Goal: Task Accomplishment & Management: Manage account settings

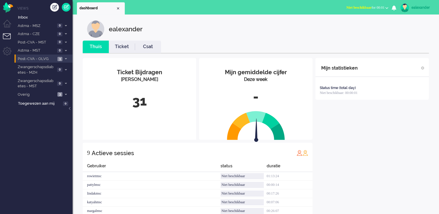
click at [67, 56] on li "Post-CVA - OLVG 3" at bounding box center [43, 59] width 58 height 8
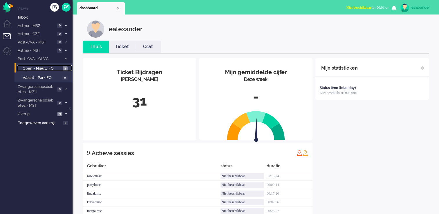
click at [64, 67] on span "3" at bounding box center [65, 68] width 5 height 4
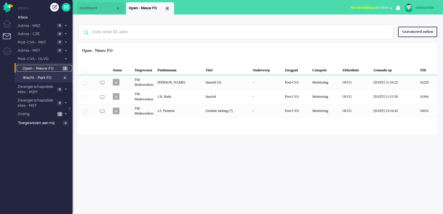
click at [168, 8] on div "Close tab" at bounding box center [167, 8] width 5 height 5
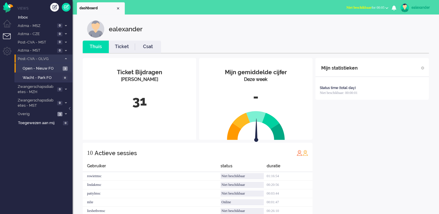
click at [69, 58] on li "Post-CVA - OLVG 3" at bounding box center [43, 59] width 58 height 8
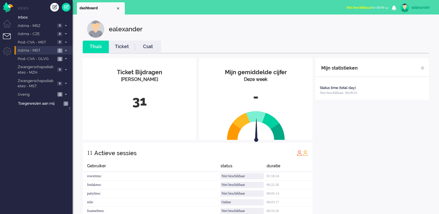
click at [61, 52] on span "1" at bounding box center [59, 50] width 5 height 4
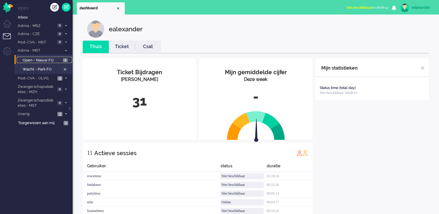
click at [62, 61] on link "Open - Nieuw FO 1" at bounding box center [44, 60] width 55 height 6
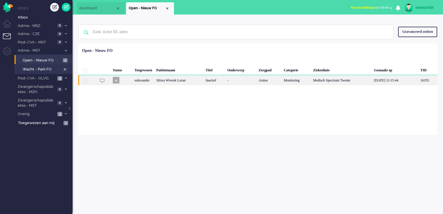
click at [196, 84] on div "Sifora Wiwiek Loran" at bounding box center [178, 80] width 49 height 10
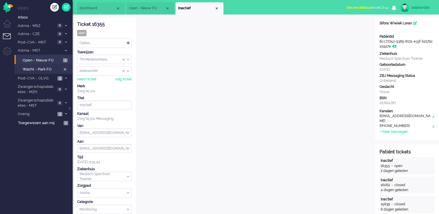
click at [381, 10] on button "Niet beschikbaar for 00:25" at bounding box center [367, 7] width 49 height 8
click at [353, 27] on label "Online" at bounding box center [364, 25] width 46 height 5
click at [66, 116] on li "Overig 4" at bounding box center [43, 114] width 58 height 8
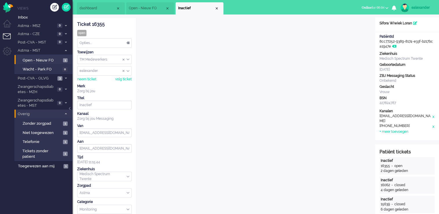
click at [66, 114] on icon at bounding box center [66, 114] width 2 height 2
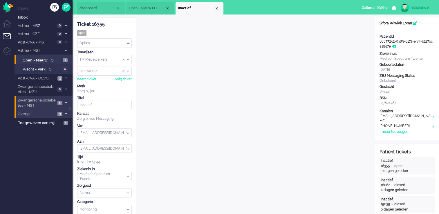
click at [67, 102] on span at bounding box center [65, 102] width 4 height 3
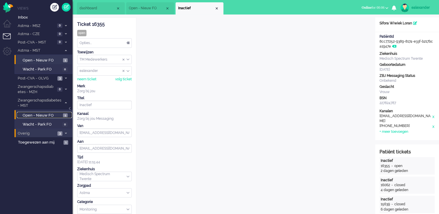
click at [58, 114] on span "Open - Nieuw FO" at bounding box center [42, 116] width 39 height 6
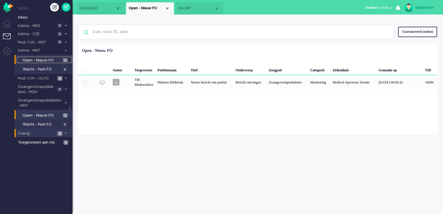
click at [60, 58] on span "Open - Nieuw FO" at bounding box center [42, 61] width 39 height 6
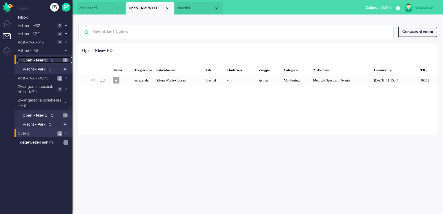
click at [192, 6] on span "Inactief" at bounding box center [196, 8] width 36 height 5
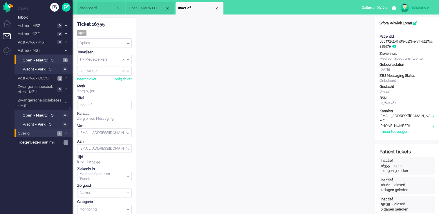
click at [128, 45] on div "Opties..." at bounding box center [104, 43] width 54 height 9
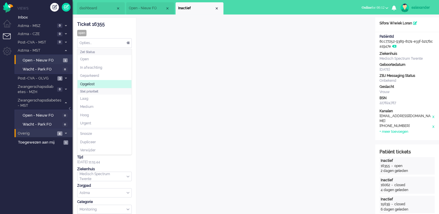
click at [121, 86] on li "Opgelost" at bounding box center [104, 84] width 54 height 8
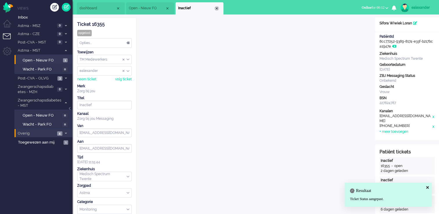
click at [217, 8] on div "Close tab" at bounding box center [216, 8] width 5 height 5
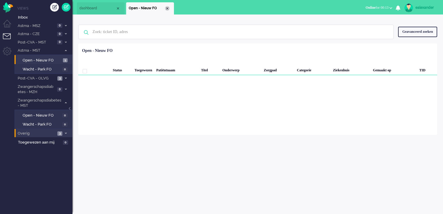
click at [168, 10] on div "Close tab" at bounding box center [167, 8] width 5 height 5
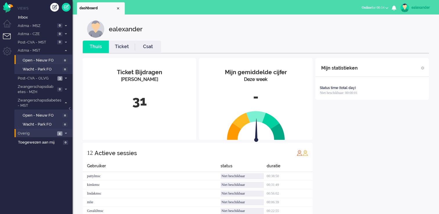
click at [64, 132] on span at bounding box center [65, 133] width 4 height 3
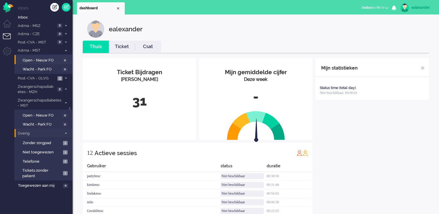
click at [65, 132] on icon at bounding box center [66, 133] width 2 height 2
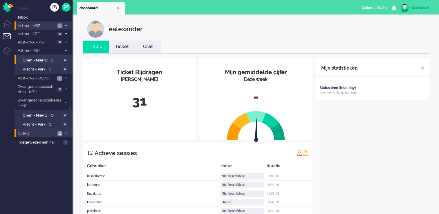
click at [38, 25] on span "Astma - MSZ" at bounding box center [36, 26] width 39 height 6
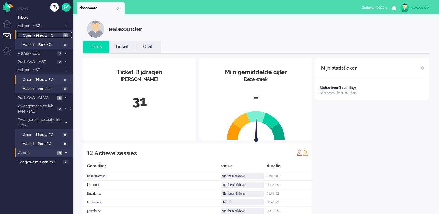
click at [53, 34] on span "Open - Nieuw FO" at bounding box center [42, 36] width 39 height 6
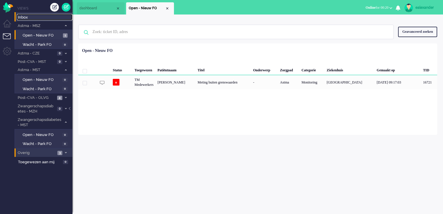
click at [30, 19] on span "Inbox" at bounding box center [45, 18] width 55 height 6
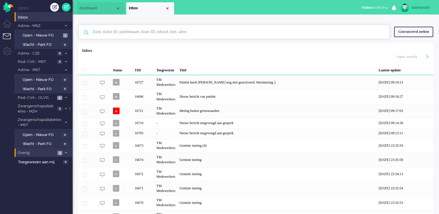
click at [139, 29] on input "text" at bounding box center [234, 32] width 293 height 14
paste input "15636"
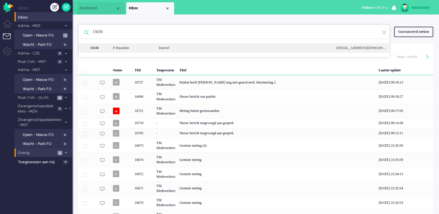
type input "15636"
click at [141, 49] on div "P Maasdam" at bounding box center [131, 48] width 46 height 5
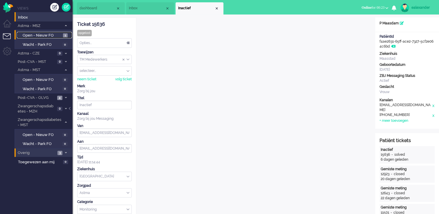
click at [57, 36] on span "Open - Nieuw FO" at bounding box center [42, 36] width 39 height 6
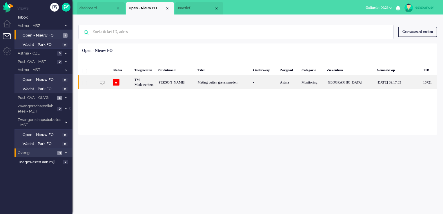
click at [205, 84] on div "Meting buiten grenswaarden" at bounding box center [223, 82] width 55 height 14
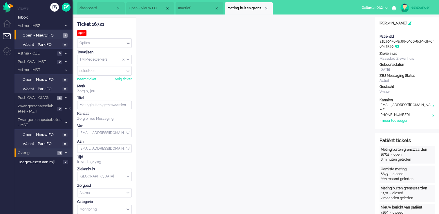
click at [127, 59] on div "TM Medewerkers" at bounding box center [104, 59] width 54 height 9
drag, startPoint x: 126, startPoint y: 75, endPoint x: 138, endPoint y: 71, distance: 12.3
click at [126, 75] on li "TM Verpleegkundigen" at bounding box center [104, 76] width 54 height 8
click at [267, 8] on div "Close tab" at bounding box center [266, 8] width 5 height 5
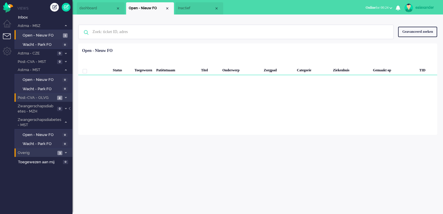
click at [57, 97] on span "4" at bounding box center [59, 98] width 5 height 4
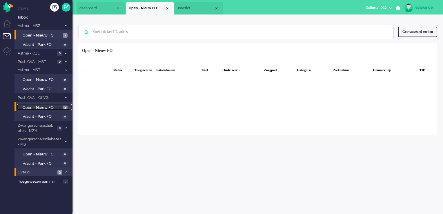
click at [52, 109] on span "Open - Nieuw FO" at bounding box center [42, 108] width 39 height 6
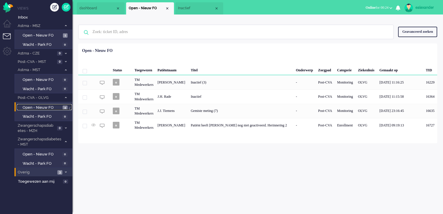
click at [52, 109] on span "Open - Nieuw FO" at bounding box center [42, 108] width 39 height 6
click at [64, 70] on span at bounding box center [65, 69] width 4 height 3
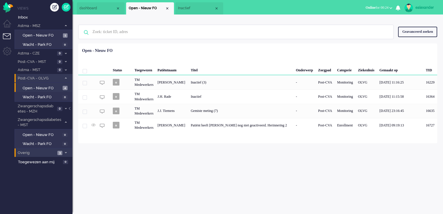
click at [65, 77] on icon at bounding box center [66, 78] width 2 height 2
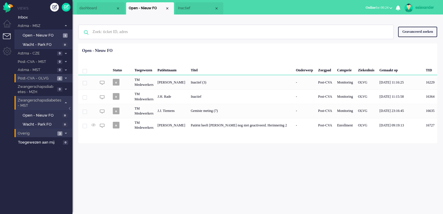
click at [68, 102] on span at bounding box center [65, 102] width 4 height 3
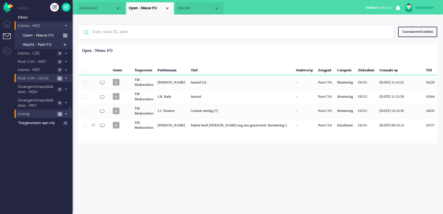
click at [66, 26] on icon at bounding box center [66, 26] width 2 height 2
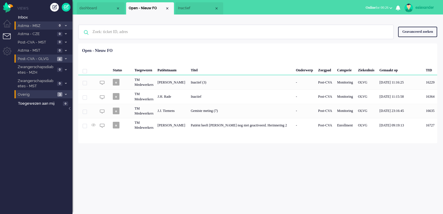
click at [182, 10] on span "Inactief" at bounding box center [196, 8] width 36 height 5
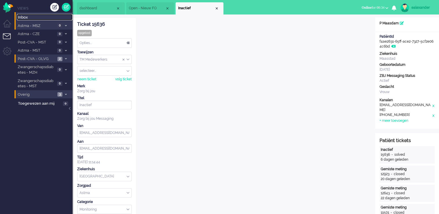
drag, startPoint x: 35, startPoint y: 18, endPoint x: 43, endPoint y: 17, distance: 8.2
click at [35, 18] on span "Inbox" at bounding box center [45, 18] width 55 height 6
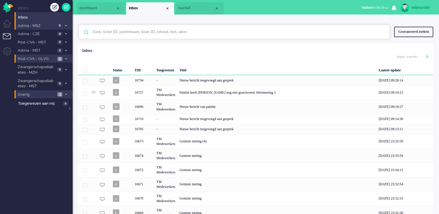
click at [152, 33] on input "text" at bounding box center [234, 32] width 293 height 14
paste input "15432"
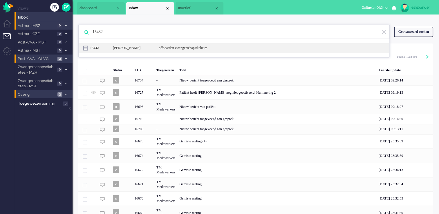
type input "15432"
click at [155, 48] on div "offboarden zwangerschapsdiabetes" at bounding box center [242, 48] width 177 height 5
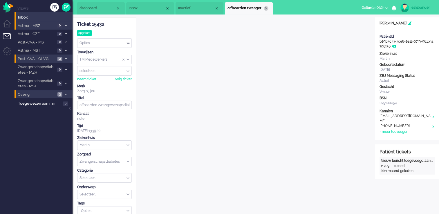
click at [264, 8] on div "Close tab" at bounding box center [266, 8] width 5 height 5
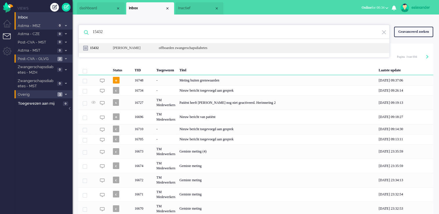
click at [169, 50] on div "15432 [PERSON_NAME] offboarden zwangerschapsdiabetes" at bounding box center [234, 48] width 311 height 10
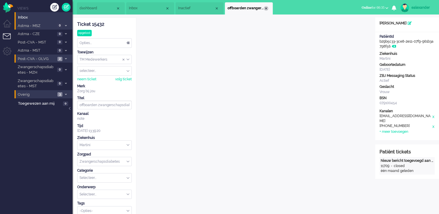
click at [266, 9] on div "Close tab" at bounding box center [266, 8] width 5 height 5
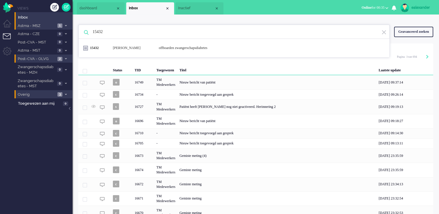
click at [418, 32] on div "Geavanceerd zoeken" at bounding box center [413, 32] width 39 height 10
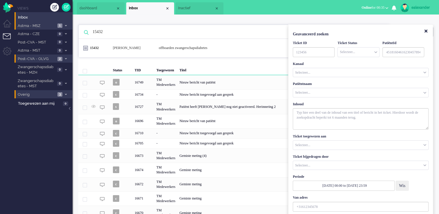
click at [314, 95] on input "Customer Name" at bounding box center [360, 92] width 135 height 9
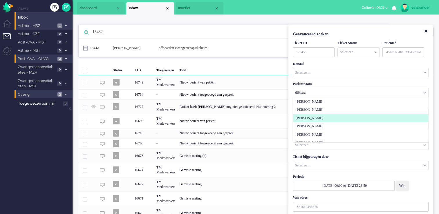
type input "dijkstra"
click at [309, 118] on span "[PERSON_NAME]" at bounding box center [309, 118] width 28 height 5
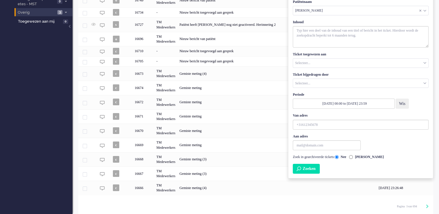
click at [306, 170] on button "Zoeken" at bounding box center [306, 169] width 27 height 10
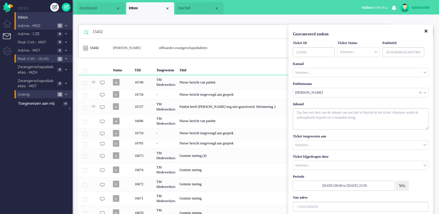
click at [428, 31] on button "Close" at bounding box center [426, 32] width 10 height 10
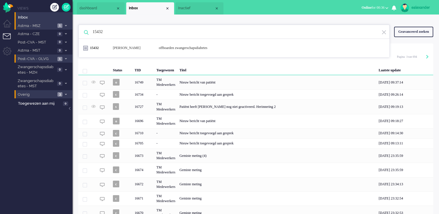
click at [384, 31] on img at bounding box center [383, 33] width 5 height 6
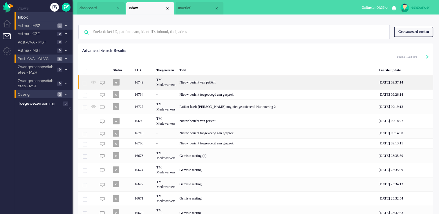
click at [236, 85] on div "Nieuw bericht van patiënt" at bounding box center [276, 82] width 199 height 14
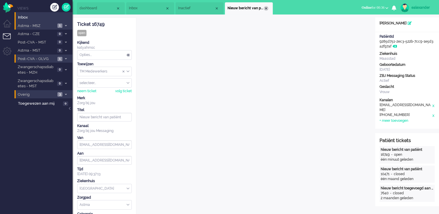
click at [264, 9] on div "Close tab" at bounding box center [266, 8] width 5 height 5
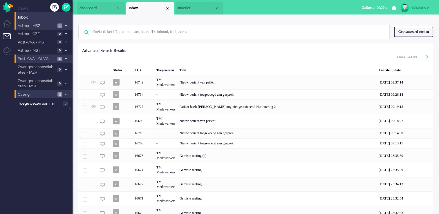
click at [404, 28] on div "Geavanceerd zoeken" at bounding box center [413, 32] width 39 height 10
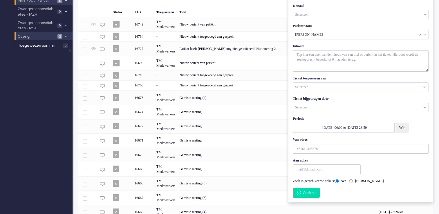
click at [306, 193] on button "Zoeken" at bounding box center [306, 193] width 27 height 10
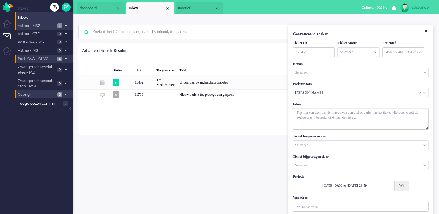
click at [426, 31] on icon "Close" at bounding box center [425, 31] width 3 height 4
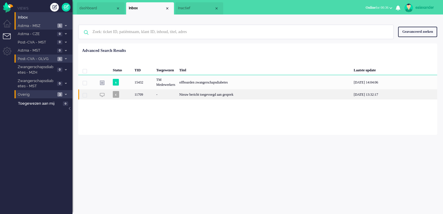
click at [244, 97] on div "Nieuw bericht toegevoegd aan gesprek" at bounding box center [264, 94] width 175 height 10
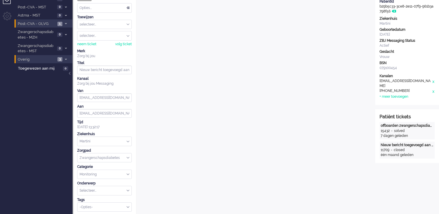
scroll to position [6, 0]
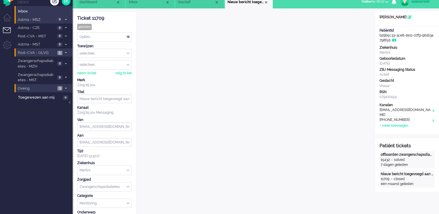
drag, startPoint x: 106, startPoint y: 18, endPoint x: 78, endPoint y: 18, distance: 27.8
click at [78, 18] on div "Ticket 11709" at bounding box center [104, 18] width 55 height 7
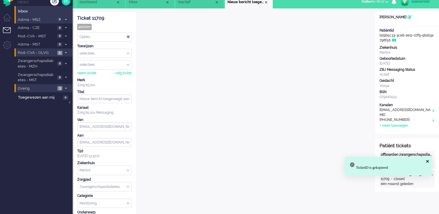
copy div "Ticket 11709"
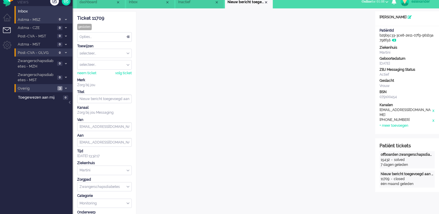
click at [328, 4] on div "dashboard Inbox Inactief Nieuw bericht toegevoegd aan gesprek 11709 X" at bounding box center [255, 1] width 366 height 14
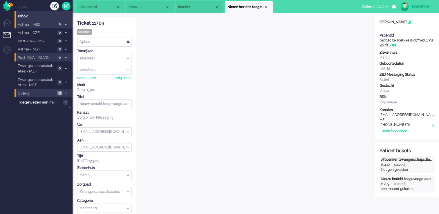
scroll to position [0, 0]
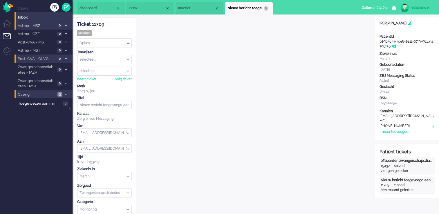
click at [267, 9] on div "Close tab" at bounding box center [266, 8] width 5 height 5
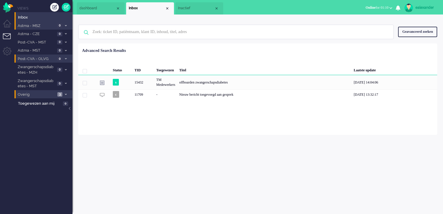
click at [203, 10] on span "Inactief" at bounding box center [196, 8] width 36 height 5
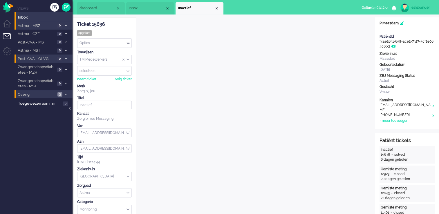
click at [71, 110] on div at bounding box center [70, 111] width 3 height 9
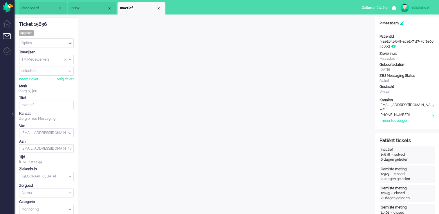
drag, startPoint x: 46, startPoint y: 23, endPoint x: 17, endPoint y: 24, distance: 28.7
copy div "Ticket 15636"
click at [70, 59] on div "TM Medewerkers" at bounding box center [46, 59] width 54 height 9
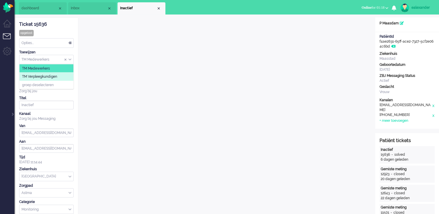
click at [61, 76] on li "TM Verpleegkundigen" at bounding box center [46, 76] width 54 height 8
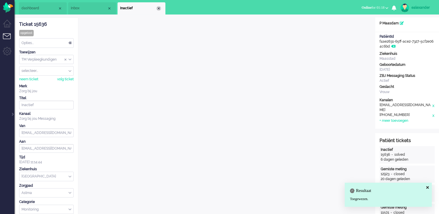
click at [158, 10] on div "Close tab" at bounding box center [158, 8] width 5 height 5
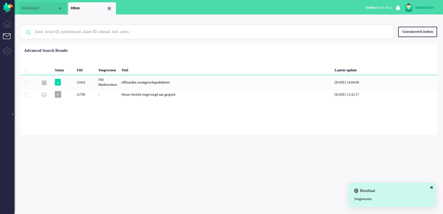
click at [109, 8] on div "Close tab" at bounding box center [109, 8] width 5 height 5
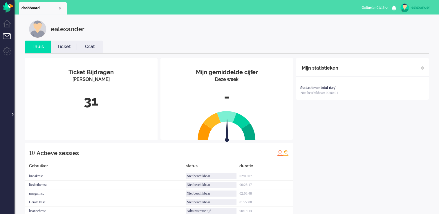
click at [12, 112] on div at bounding box center [12, 111] width 3 height 9
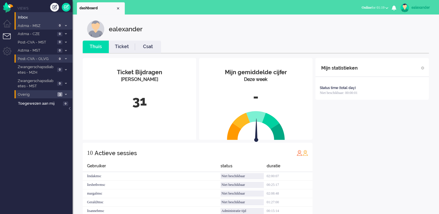
click at [370, 7] on span "Online for 01:19" at bounding box center [372, 8] width 23 height 4
click at [363, 25] on label "Online" at bounding box center [364, 25] width 46 height 5
click at [368, 8] on span "Online for 00:00" at bounding box center [372, 8] width 23 height 4
click at [365, 19] on label "Niet beschikbaar" at bounding box center [364, 19] width 46 height 5
click at [53, 19] on span "Inbox" at bounding box center [45, 18] width 55 height 6
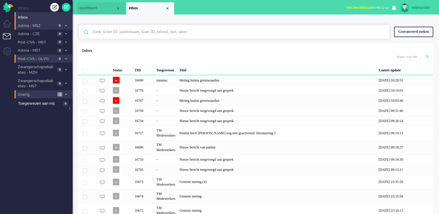
click at [180, 34] on input "text" at bounding box center [234, 32] width 293 height 14
paste input "16508"
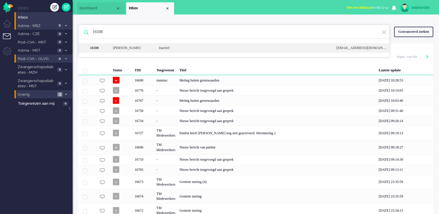
click at [158, 48] on div "Inactief" at bounding box center [242, 48] width 177 height 5
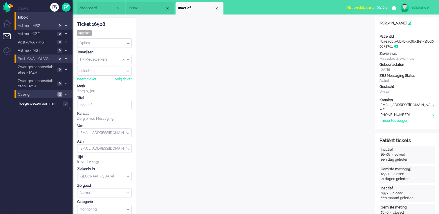
drag, startPoint x: 374, startPoint y: 6, endPoint x: 372, endPoint y: 12, distance: 7.0
click at [373, 6] on span "Niet beschikbaar for 00:12" at bounding box center [365, 8] width 38 height 4
click at [367, 23] on label "Online" at bounding box center [364, 25] width 46 height 5
click at [71, 108] on div at bounding box center [70, 111] width 3 height 9
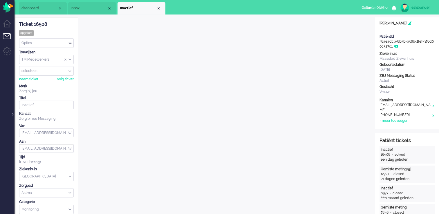
click at [104, 5] on li "Inbox" at bounding box center [92, 8] width 48 height 12
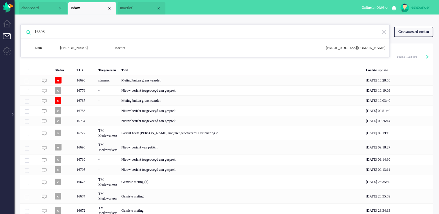
click at [102, 34] on input "16508" at bounding box center [205, 32] width 351 height 14
paste input "3"
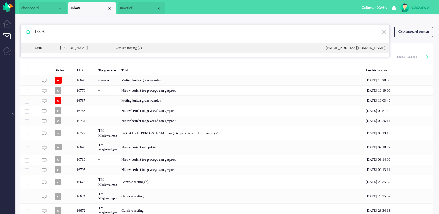
type input "16308"
click at [125, 47] on div "Gemiste meting (7)" at bounding box center [215, 48] width 211 height 5
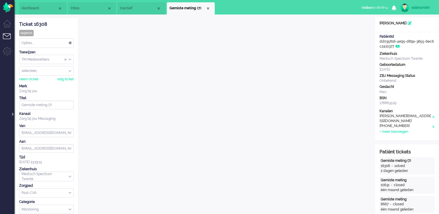
click at [11, 115] on div at bounding box center [12, 111] width 3 height 9
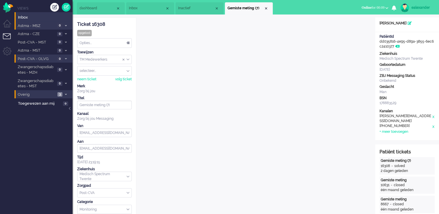
click at [267, 8] on div "Close tab" at bounding box center [266, 8] width 5 height 5
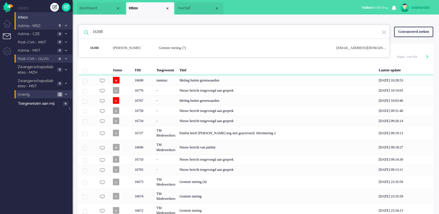
drag, startPoint x: 384, startPoint y: 33, endPoint x: 278, endPoint y: 11, distance: 108.3
click at [384, 33] on img at bounding box center [383, 33] width 5 height 6
click at [189, 8] on span "Inactief" at bounding box center [196, 8] width 36 height 5
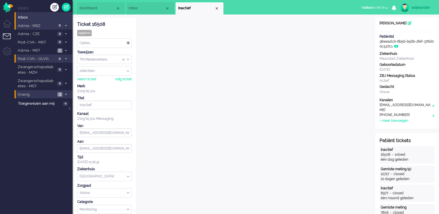
drag, startPoint x: 108, startPoint y: 21, endPoint x: 77, endPoint y: 26, distance: 31.4
click at [77, 26] on div "Ticket 16508" at bounding box center [104, 24] width 55 height 7
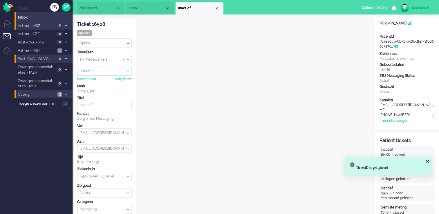
copy div "Ticket 16508"
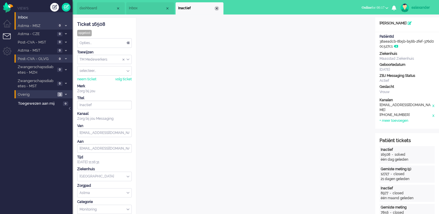
click at [218, 9] on div "Close tab" at bounding box center [216, 8] width 5 height 5
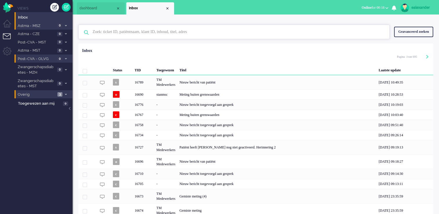
click at [157, 34] on input "text" at bounding box center [234, 32] width 293 height 14
paste input "16512"
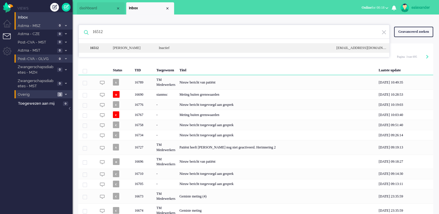
click at [155, 49] on div "Inactief" at bounding box center [242, 48] width 177 height 5
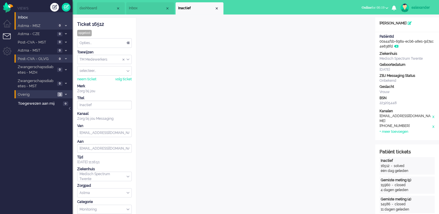
click at [219, 10] on li "Inactief" at bounding box center [199, 8] width 48 height 12
click at [216, 7] on div "Close tab" at bounding box center [216, 8] width 5 height 5
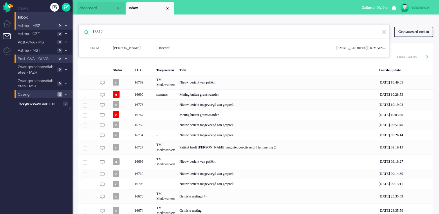
click at [117, 30] on input "16512" at bounding box center [234, 32] width 293 height 14
paste input "359"
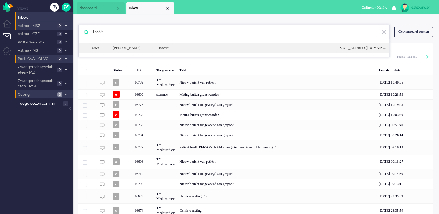
type input "16359"
click at [129, 47] on div "[PERSON_NAME]" at bounding box center [131, 48] width 46 height 5
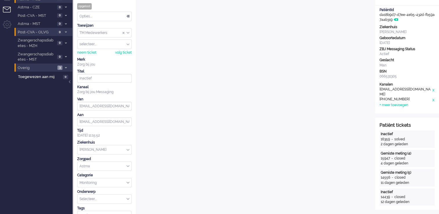
scroll to position [6, 0]
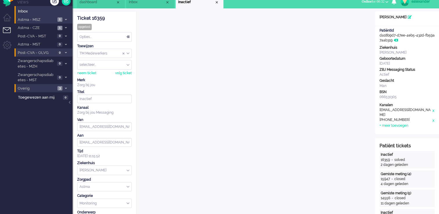
click at [61, 19] on span "1" at bounding box center [59, 19] width 5 height 4
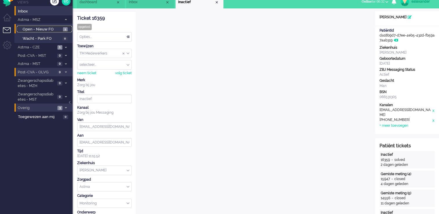
click at [60, 28] on span "Open - Nieuw FO" at bounding box center [42, 30] width 39 height 6
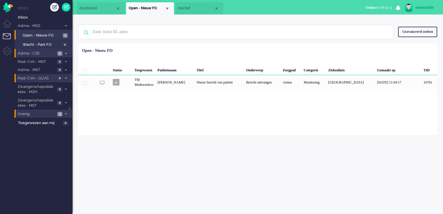
click at [56, 53] on li "Astma - CZE 1" at bounding box center [43, 53] width 58 height 8
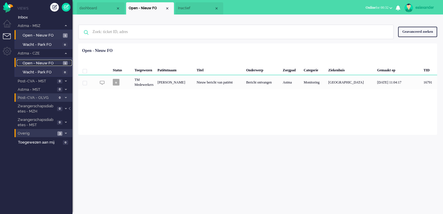
click at [59, 62] on span "Open - Nieuw FO" at bounding box center [42, 64] width 39 height 6
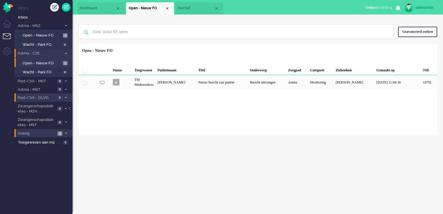
click at [66, 54] on span at bounding box center [65, 53] width 4 height 3
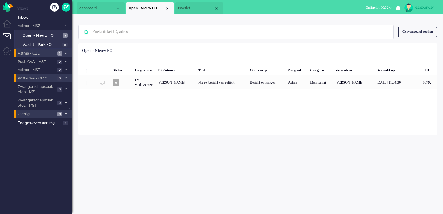
click at [65, 26] on icon at bounding box center [66, 26] width 2 height 2
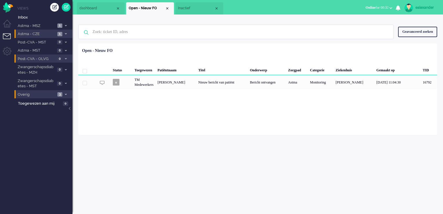
click at [195, 8] on span "Inactief" at bounding box center [196, 8] width 36 height 5
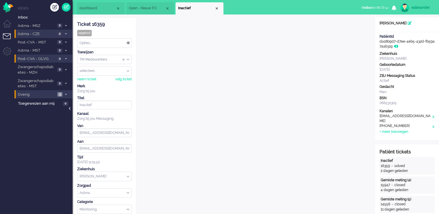
click at [70, 110] on div at bounding box center [70, 111] width 3 height 9
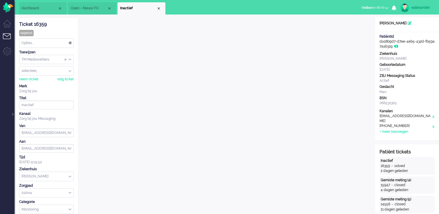
click at [12, 114] on div at bounding box center [12, 111] width 3 height 9
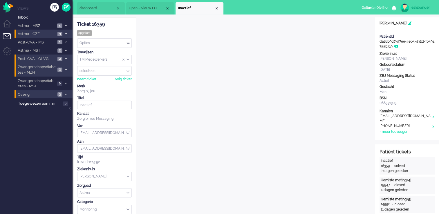
click at [64, 69] on span at bounding box center [65, 69] width 4 height 3
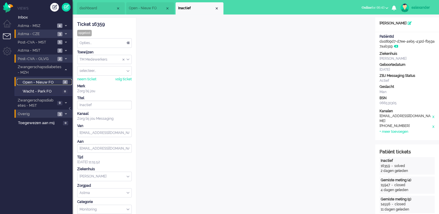
click at [53, 81] on span "Open - Nieuw FO" at bounding box center [42, 83] width 39 height 6
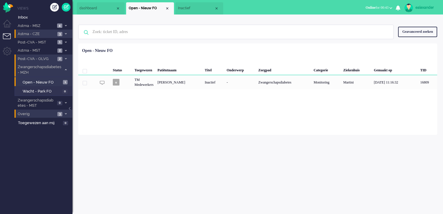
click at [66, 70] on icon at bounding box center [66, 70] width 2 height 2
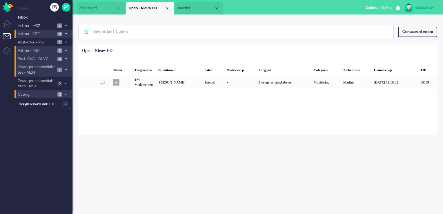
click at [65, 50] on icon at bounding box center [66, 51] width 2 height 2
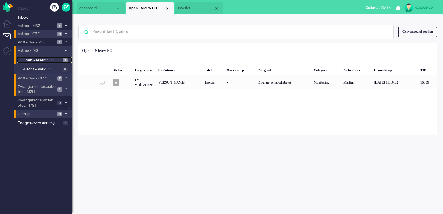
click at [64, 59] on span "2" at bounding box center [65, 60] width 5 height 4
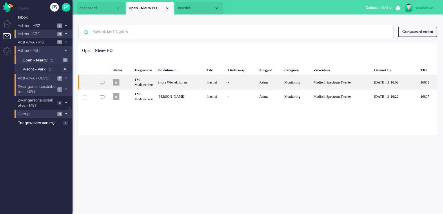
click at [257, 85] on div "-" at bounding box center [241, 82] width 31 height 14
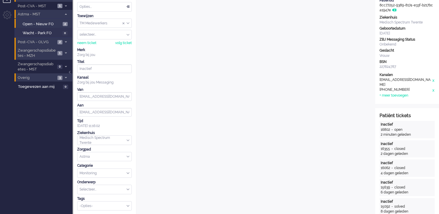
scroll to position [29, 0]
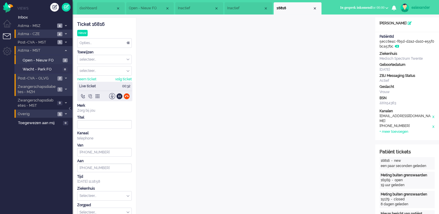
click at [90, 95] on div at bounding box center [90, 96] width 6 height 6
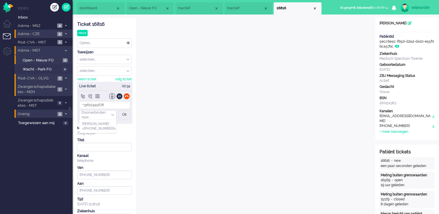
click at [111, 114] on div "Doorverbinden naar..." at bounding box center [97, 114] width 37 height 9
click at [82, 95] on div at bounding box center [83, 96] width 6 height 6
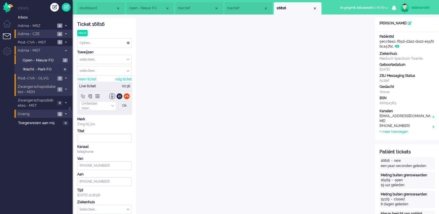
click at [107, 105] on input "Redirect" at bounding box center [97, 105] width 37 height 9
click at [99, 129] on span "Redirect naar Medisch" at bounding box center [97, 131] width 31 height 10
click at [123, 105] on div "Ok" at bounding box center [124, 105] width 12 height 9
type input "[PHONE_NUMBER]"
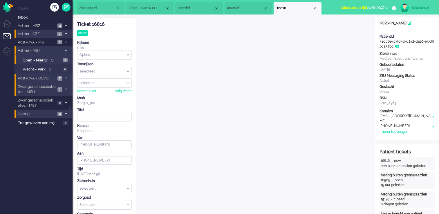
click at [384, 8] on span "Administratie tijd for 00:00:27" at bounding box center [362, 8] width 44 height 4
click at [365, 24] on label "Online" at bounding box center [364, 25] width 46 height 5
click at [315, 8] on div "Close tab" at bounding box center [314, 8] width 5 height 5
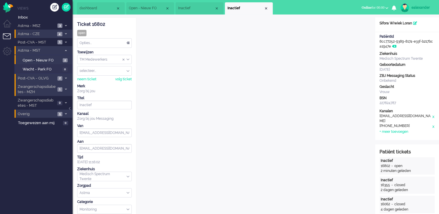
click at [124, 42] on div "Opties..." at bounding box center [104, 43] width 54 height 9
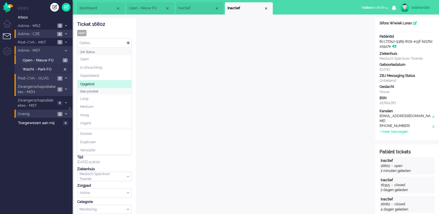
click at [101, 83] on li "Opgelost" at bounding box center [104, 84] width 54 height 8
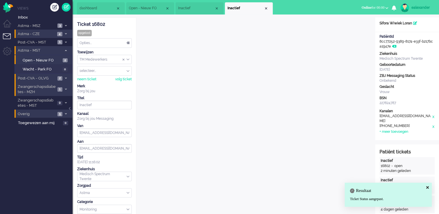
click at [266, 8] on div "Close tab" at bounding box center [266, 8] width 5 height 5
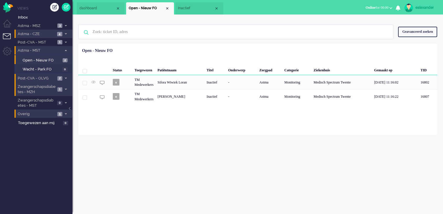
click at [67, 27] on span at bounding box center [65, 25] width 4 height 3
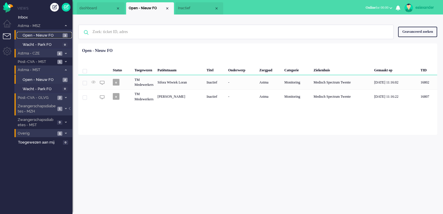
click at [66, 37] on span "3" at bounding box center [65, 35] width 5 height 4
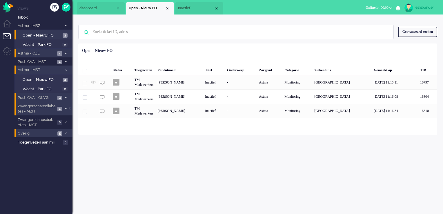
click at [64, 52] on span at bounding box center [65, 53] width 4 height 3
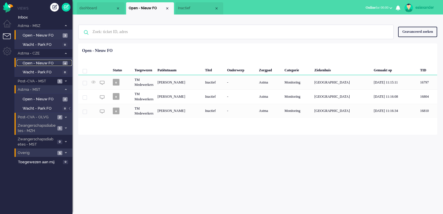
click at [64, 64] on span "4" at bounding box center [65, 63] width 5 height 4
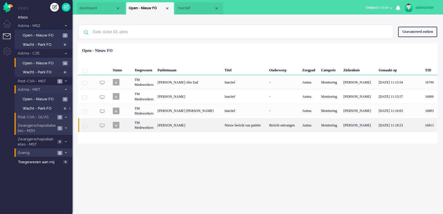
click at [322, 128] on div "Monitoring" at bounding box center [330, 125] width 22 height 14
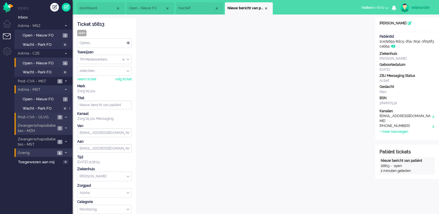
drag, startPoint x: 130, startPoint y: 61, endPoint x: 128, endPoint y: 65, distance: 4.2
click at [129, 61] on input "Assign Group" at bounding box center [104, 59] width 54 height 9
click at [124, 74] on li "TM Verpleegkundigen" at bounding box center [104, 76] width 54 height 8
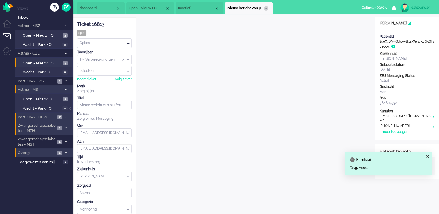
click at [265, 8] on div "Close tab" at bounding box center [266, 8] width 5 height 5
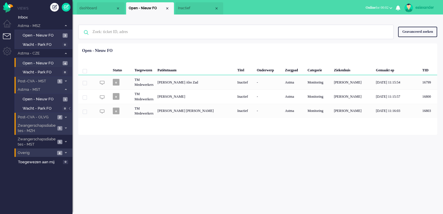
click at [52, 81] on span "Post-CVA - MST" at bounding box center [36, 82] width 39 height 6
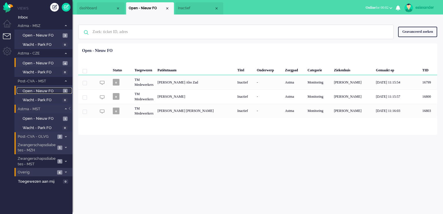
click at [59, 91] on span "Open - Nieuw FO" at bounding box center [42, 91] width 39 height 6
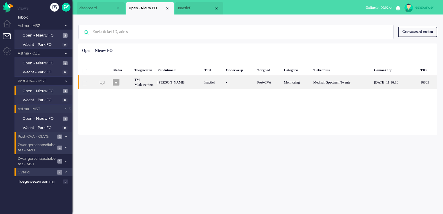
click at [252, 77] on div "-" at bounding box center [239, 82] width 31 height 14
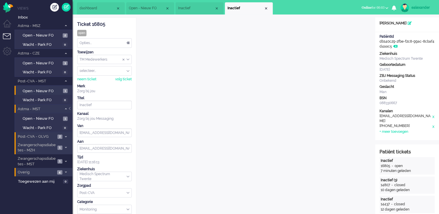
click at [127, 42] on div "Opties..." at bounding box center [104, 43] width 54 height 9
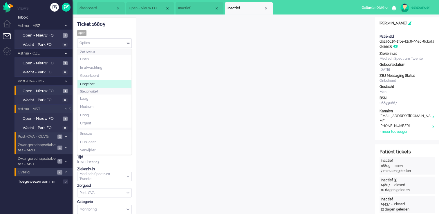
click at [104, 83] on li "Opgelost" at bounding box center [104, 84] width 54 height 8
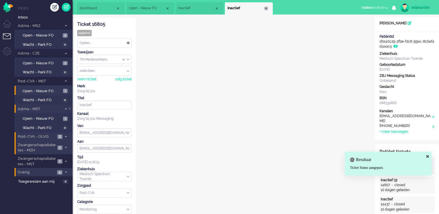
click at [266, 8] on div "Close tab" at bounding box center [266, 8] width 5 height 5
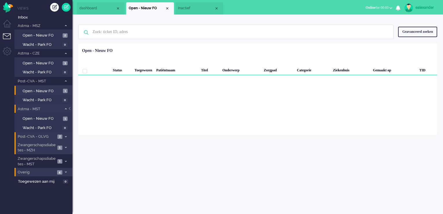
click at [53, 148] on span "Zwangerschapsdiabetes - MZH" at bounding box center [36, 147] width 39 height 11
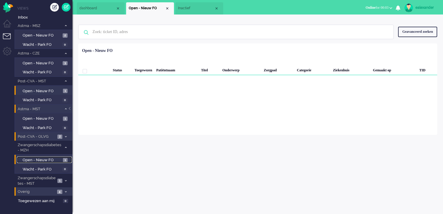
click at [50, 158] on span "Open - Nieuw FO" at bounding box center [42, 160] width 39 height 6
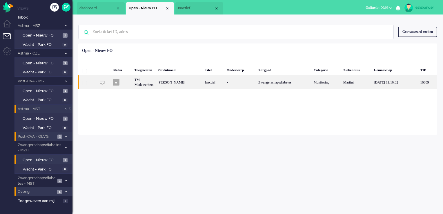
click at [261, 82] on div "Zwangerschapsdiabetes" at bounding box center [283, 82] width 55 height 14
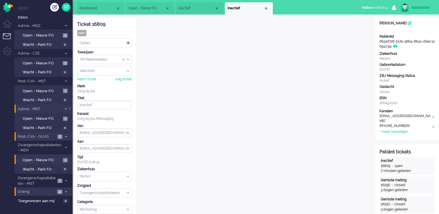
click at [128, 59] on div "TM Medewerkers" at bounding box center [104, 59] width 54 height 9
click at [126, 77] on li "TM Verpleegkundigen" at bounding box center [104, 76] width 54 height 8
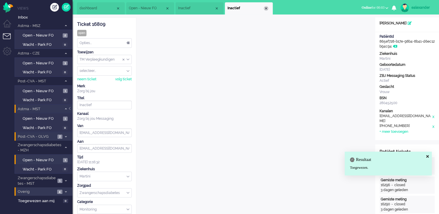
click at [266, 9] on div "Close tab" at bounding box center [266, 8] width 5 height 5
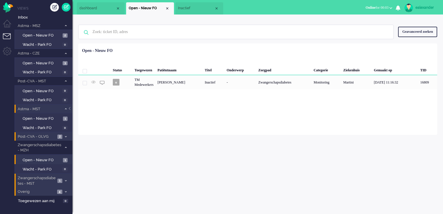
click at [66, 180] on icon at bounding box center [66, 181] width 2 height 2
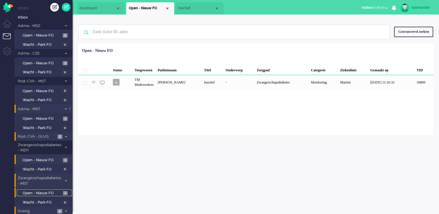
click at [59, 193] on span "Open - Nieuw FO" at bounding box center [42, 193] width 39 height 6
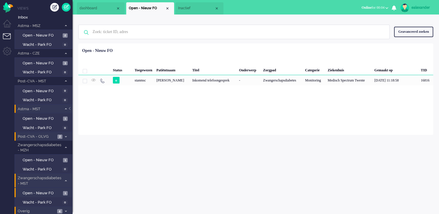
click at [59, 135] on span "2" at bounding box center [59, 137] width 5 height 4
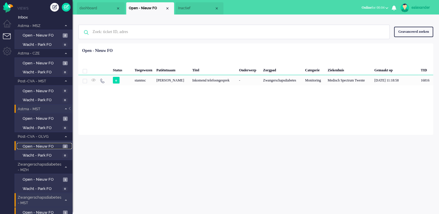
click at [60, 146] on span "Open - Nieuw FO" at bounding box center [42, 147] width 39 height 6
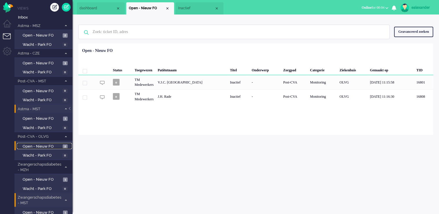
click at [188, 10] on span "Inactief" at bounding box center [196, 8] width 36 height 5
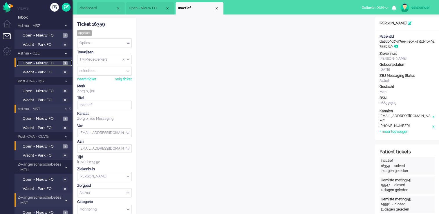
click at [42, 63] on span "Open - Nieuw FO" at bounding box center [42, 64] width 39 height 6
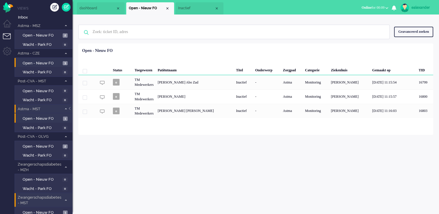
click at [62, 121] on li "Open - Nieuw FO 1" at bounding box center [42, 117] width 57 height 9
click at [62, 117] on link "Open - Nieuw FO 1" at bounding box center [44, 118] width 55 height 6
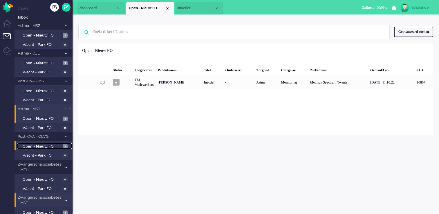
click at [55, 144] on span "Open - Nieuw FO" at bounding box center [42, 147] width 39 height 6
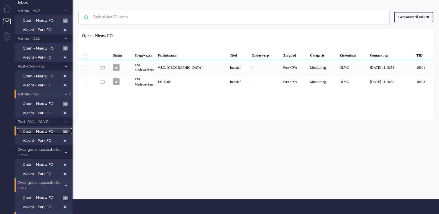
scroll to position [28, 0]
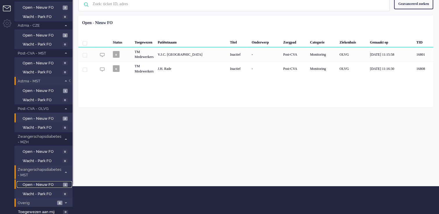
click at [37, 184] on span "Open - Nieuw FO" at bounding box center [42, 185] width 39 height 6
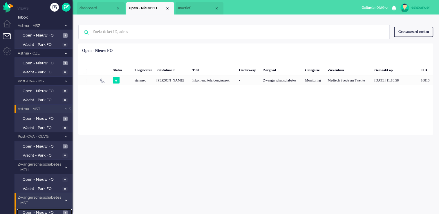
click at [187, 5] on li "Inactief" at bounding box center [199, 8] width 48 height 12
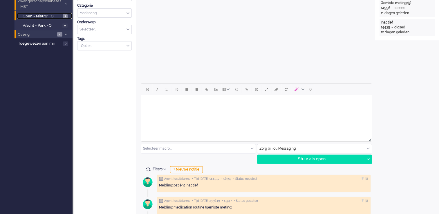
scroll to position [232, 0]
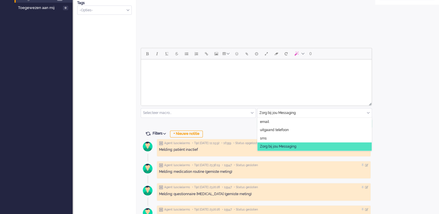
click at [368, 111] on div "Zorg bij jou Messaging" at bounding box center [314, 112] width 115 height 9
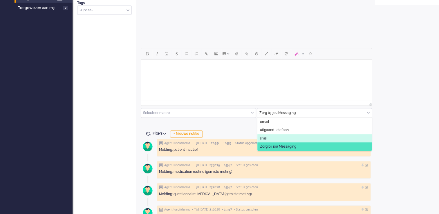
click at [303, 134] on ul "email uitgaand telefoon sms [PERSON_NAME] bij jou Messaging" at bounding box center [314, 134] width 115 height 33
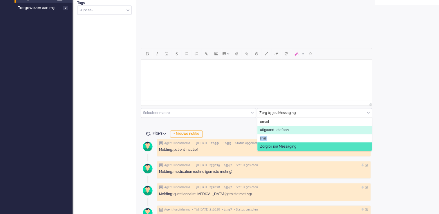
drag, startPoint x: 303, startPoint y: 134, endPoint x: 292, endPoint y: 129, distance: 12.4
click at [292, 129] on li "uitgaand telefoon" at bounding box center [314, 130] width 115 height 8
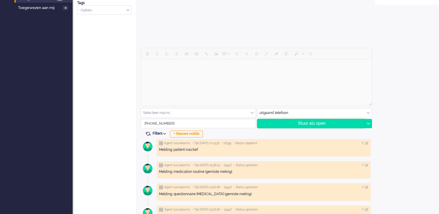
click at [333, 126] on div "Stuur als open" at bounding box center [310, 123] width 107 height 9
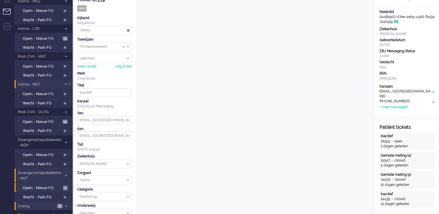
scroll to position [0, 0]
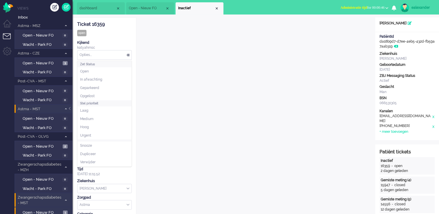
click at [123, 54] on div "Opties..." at bounding box center [104, 54] width 54 height 9
click at [103, 93] on li "Opgelost" at bounding box center [104, 96] width 54 height 8
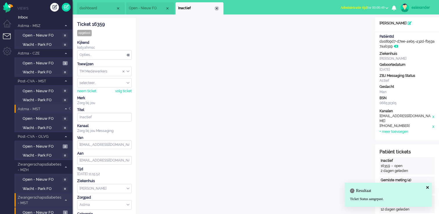
click at [219, 8] on div "Close tab" at bounding box center [216, 8] width 5 height 5
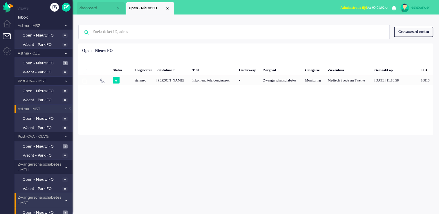
drag, startPoint x: 167, startPoint y: 8, endPoint x: 164, endPoint y: 10, distance: 3.9
click at [167, 8] on div "Close tab" at bounding box center [167, 8] width 5 height 5
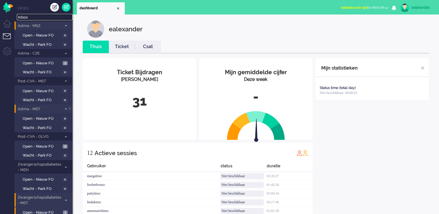
drag, startPoint x: 28, startPoint y: 17, endPoint x: 50, endPoint y: 22, distance: 22.5
click at [28, 17] on span "Inbox" at bounding box center [45, 18] width 55 height 6
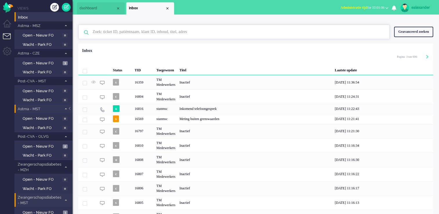
click at [137, 34] on input "text" at bounding box center [234, 32] width 293 height 14
paste input "16222"
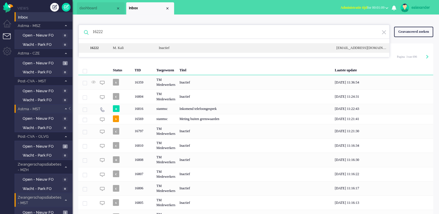
type input "16222"
click at [150, 48] on div "M. Kali" at bounding box center [131, 48] width 46 height 5
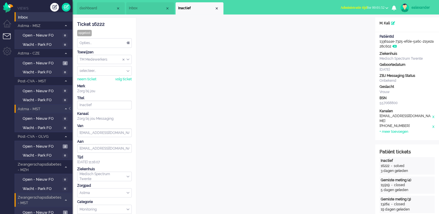
click at [364, 6] on span "Administratie tijd for 00:01:52" at bounding box center [362, 8] width 44 height 4
click at [297, 10] on ul "dashboard Inbox Inactief" at bounding box center [199, 7] width 244 height 14
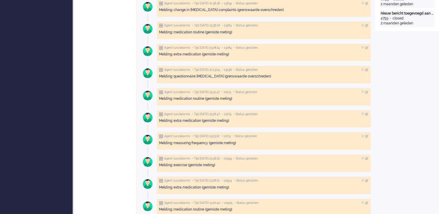
scroll to position [551, 0]
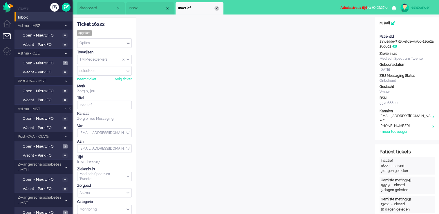
click at [217, 7] on div "Close tab" at bounding box center [216, 8] width 5 height 5
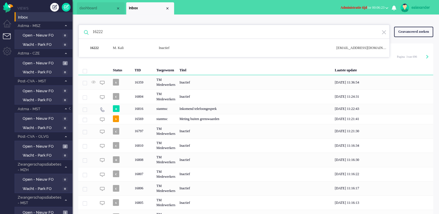
click at [375, 6] on span "Administratie tijd for 00:06:23" at bounding box center [362, 8] width 44 height 4
click at [355, 26] on label "Online" at bounding box center [364, 25] width 46 height 5
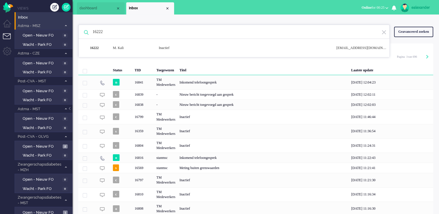
click at [66, 27] on span at bounding box center [65, 25] width 4 height 3
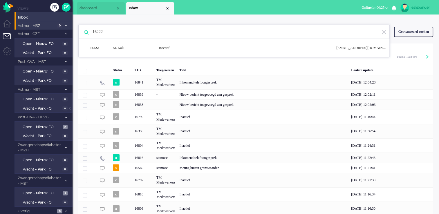
click at [66, 27] on span at bounding box center [65, 25] width 4 height 3
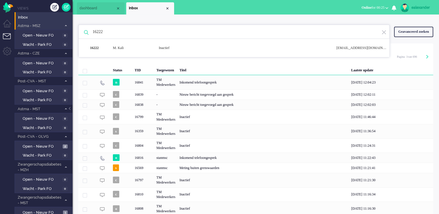
click at [66, 27] on span at bounding box center [65, 25] width 4 height 3
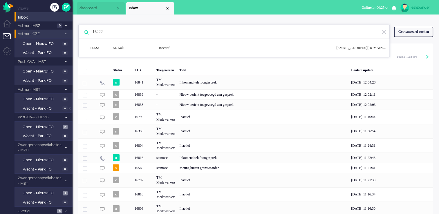
click at [66, 34] on icon at bounding box center [66, 34] width 2 height 2
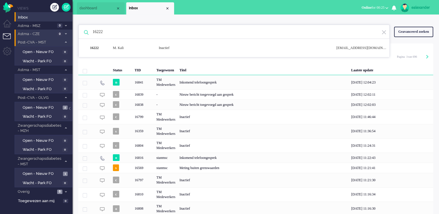
click at [64, 44] on span at bounding box center [65, 42] width 4 height 3
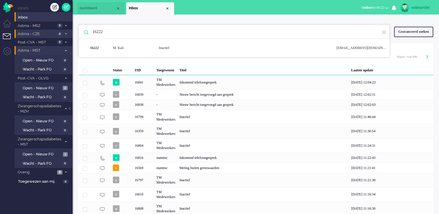
click at [64, 52] on span at bounding box center [65, 50] width 4 height 3
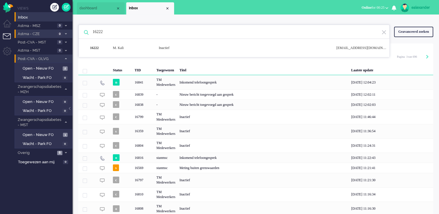
click at [64, 59] on span at bounding box center [65, 58] width 4 height 3
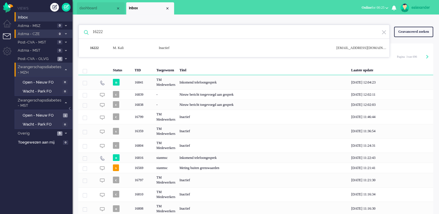
click at [66, 69] on icon at bounding box center [66, 70] width 2 height 2
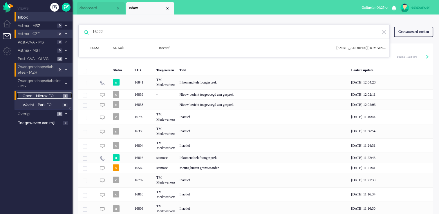
click at [57, 97] on span "Open - Nieuw FO" at bounding box center [42, 96] width 39 height 6
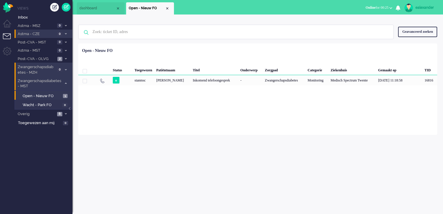
click at [65, 84] on icon at bounding box center [66, 83] width 2 height 2
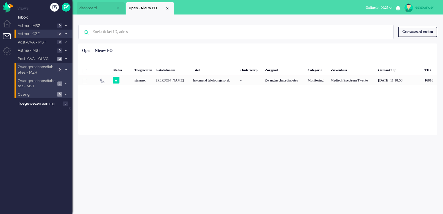
click at [66, 95] on icon at bounding box center [66, 94] width 2 height 2
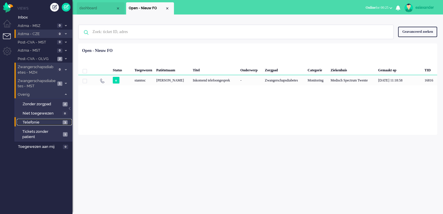
click at [57, 119] on link "Telefonie 3" at bounding box center [44, 122] width 55 height 6
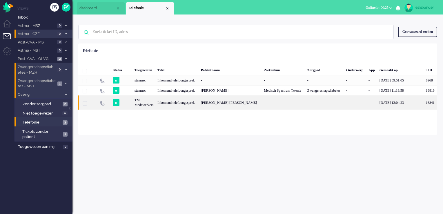
click at [227, 110] on div "Johanna Josephine Maria Kooiker-Teussink" at bounding box center [230, 102] width 63 height 14
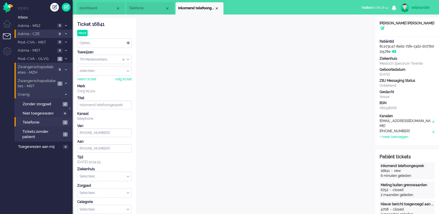
click at [70, 108] on div at bounding box center [70, 111] width 3 height 9
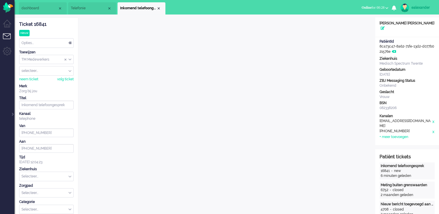
click at [34, 25] on div "Ticket 16841" at bounding box center [46, 24] width 55 height 7
drag, startPoint x: 45, startPoint y: 24, endPoint x: 19, endPoint y: 27, distance: 25.9
click at [19, 27] on div "Ticket 16841" at bounding box center [46, 24] width 55 height 7
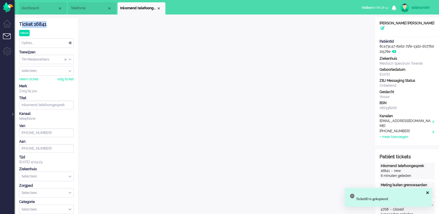
drag, startPoint x: 49, startPoint y: 25, endPoint x: 20, endPoint y: 27, distance: 29.0
click at [20, 27] on div "Ticket 16841" at bounding box center [46, 24] width 55 height 7
copy div "Ticket 16841"
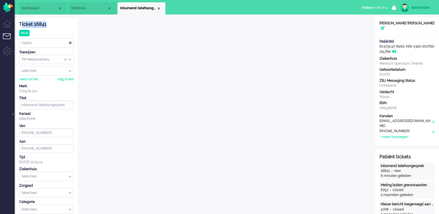
click at [158, 8] on div "Close tab" at bounding box center [158, 8] width 5 height 5
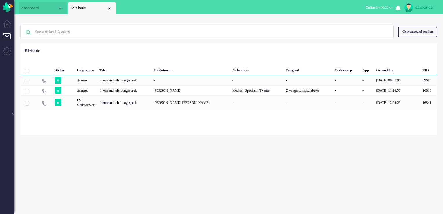
click at [34, 11] on li "dashboard" at bounding box center [43, 8] width 48 height 12
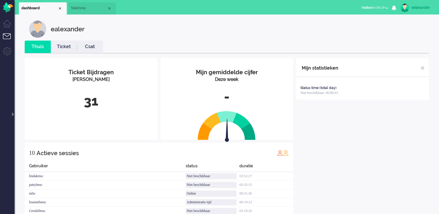
click at [12, 113] on div at bounding box center [12, 111] width 3 height 9
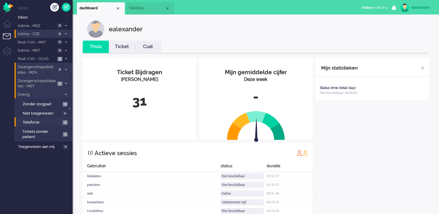
drag, startPoint x: 149, startPoint y: 9, endPoint x: 158, endPoint y: 9, distance: 8.7
click at [150, 9] on span "Telefonie" at bounding box center [147, 8] width 36 height 5
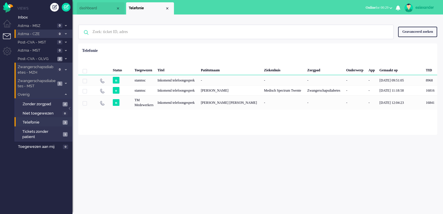
click at [166, 8] on div "Close tab" at bounding box center [167, 8] width 5 height 5
